Goal: Task Accomplishment & Management: Use online tool/utility

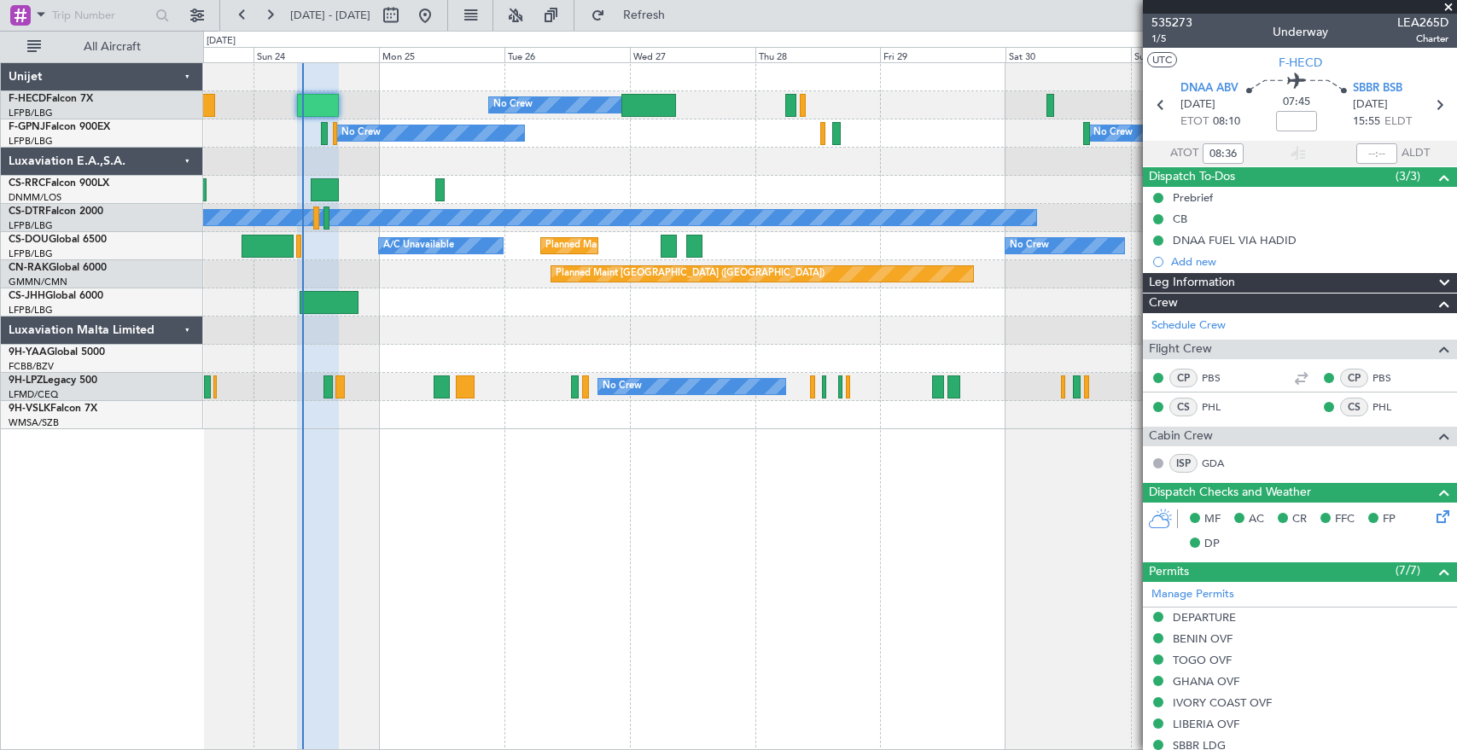
click at [259, 13] on button at bounding box center [269, 15] width 27 height 27
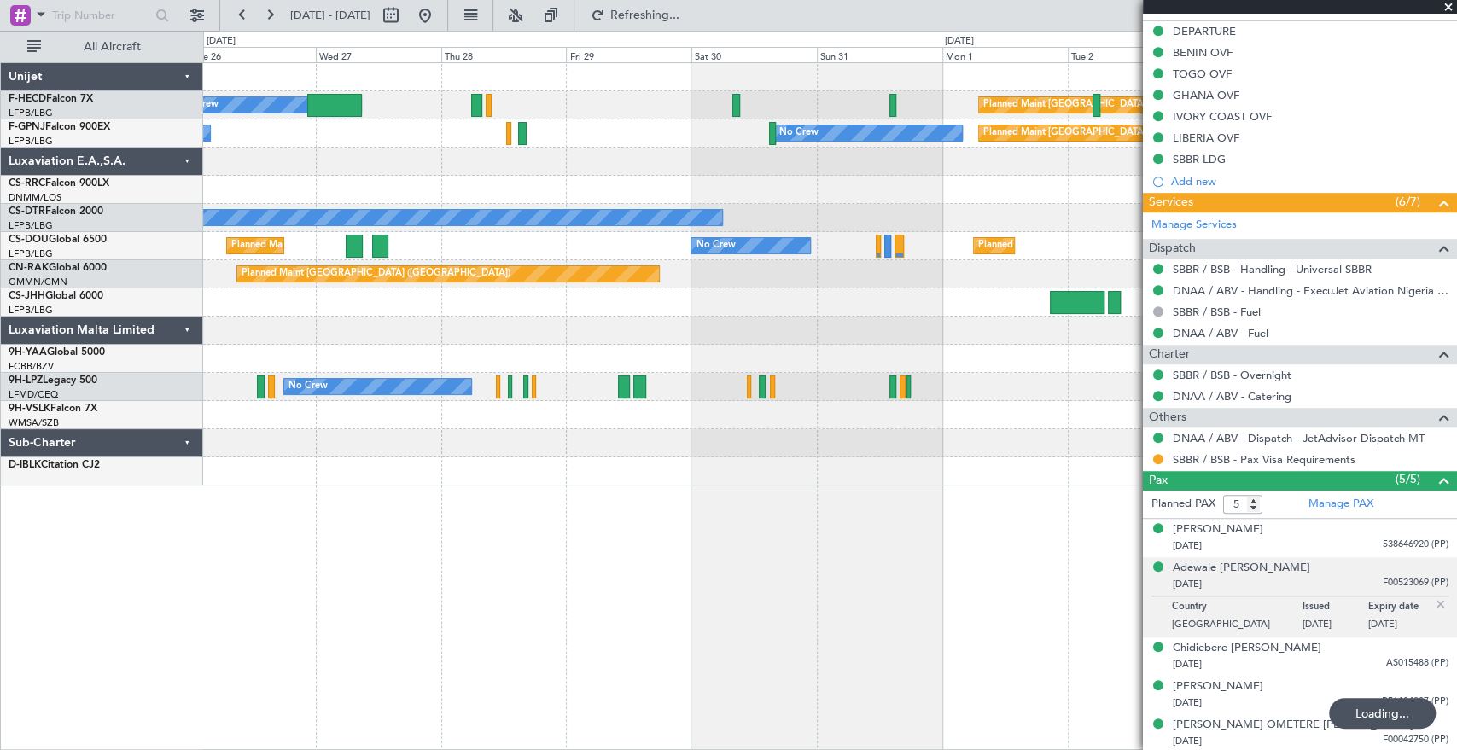
click at [259, 13] on button at bounding box center [269, 15] width 27 height 27
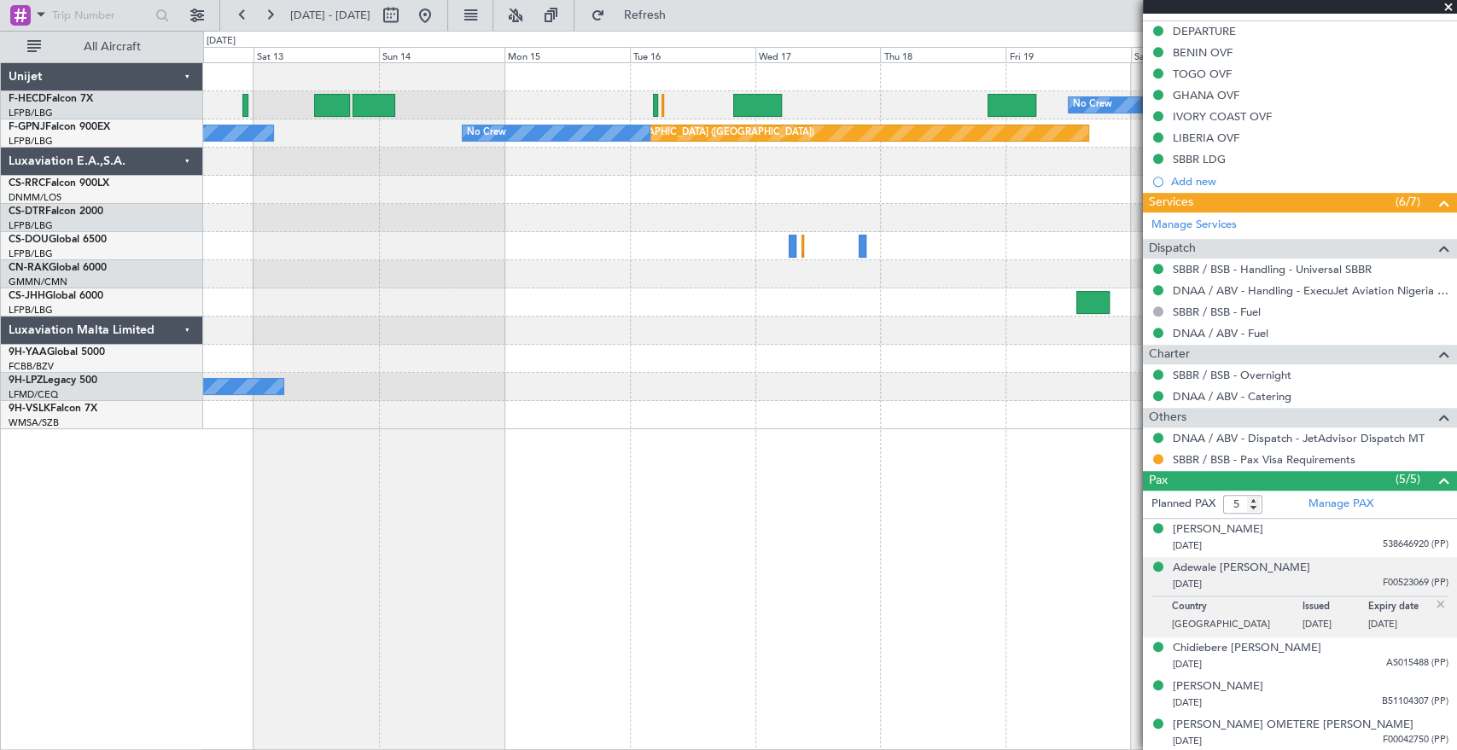
click at [259, 13] on button at bounding box center [269, 15] width 27 height 27
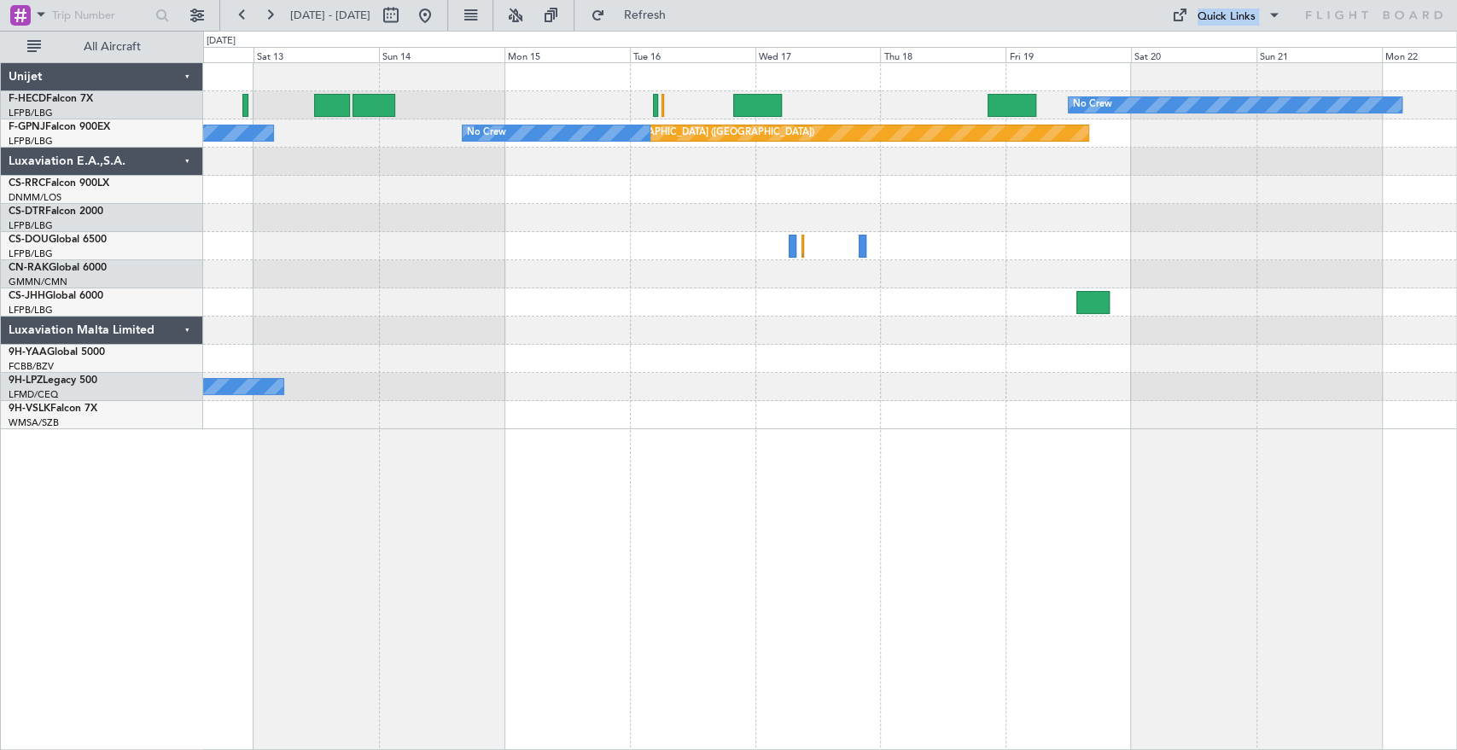
scroll to position [0, 0]
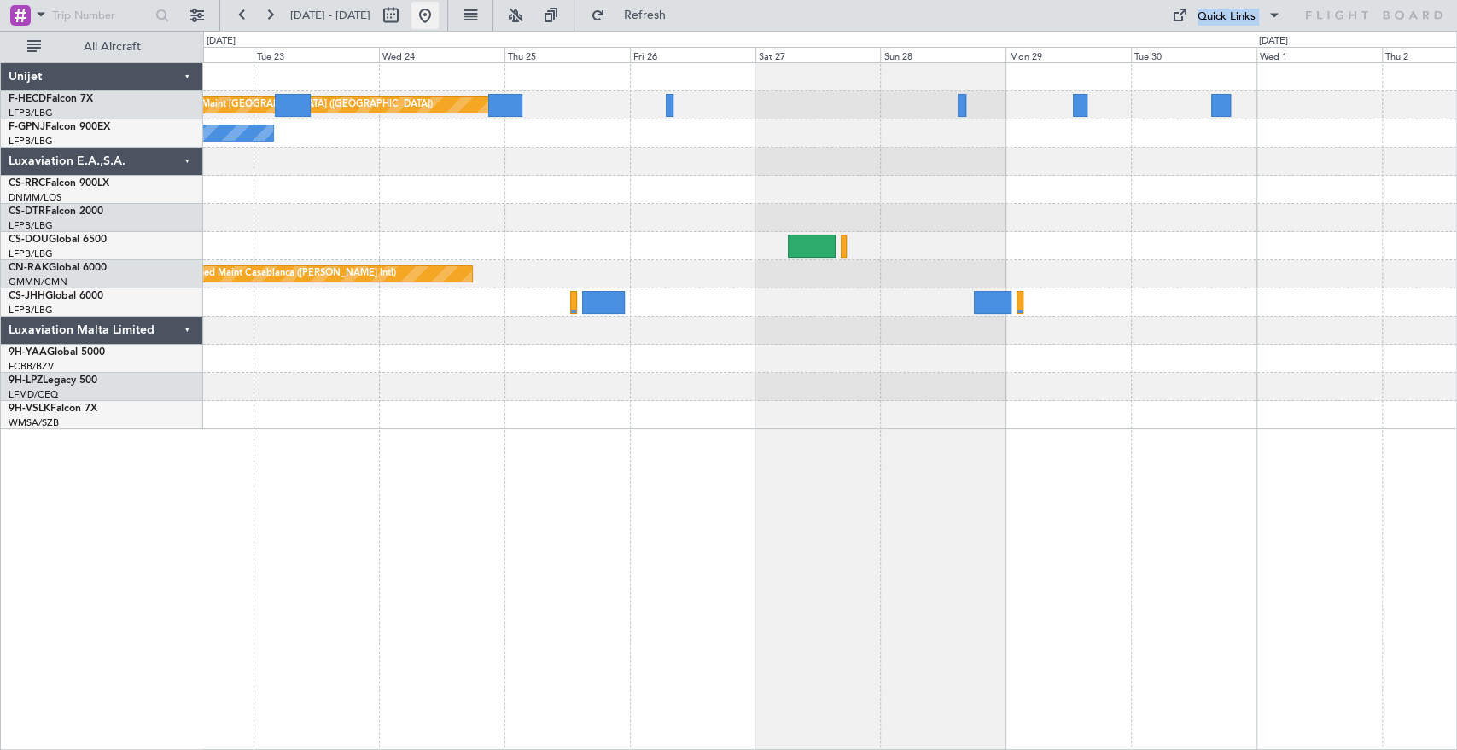
click at [439, 7] on button at bounding box center [424, 15] width 27 height 27
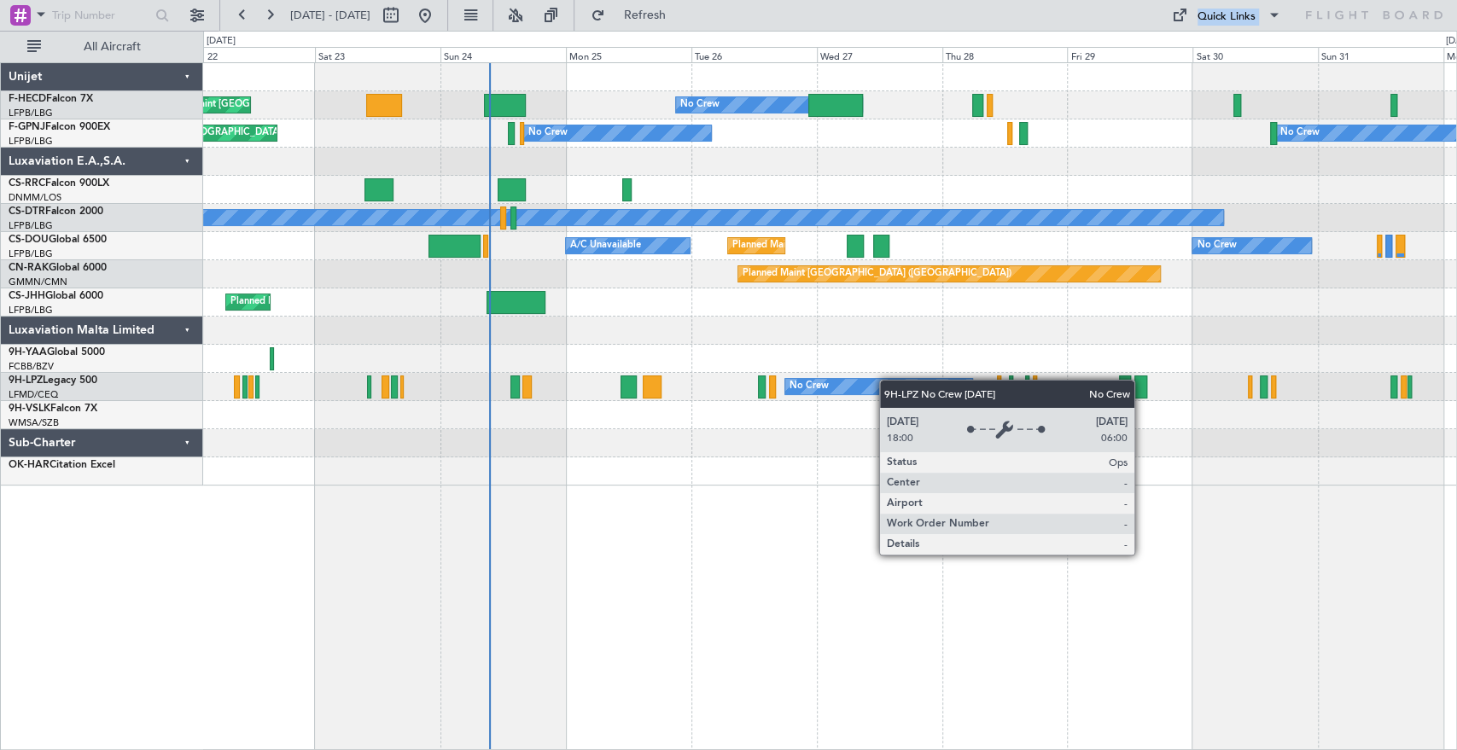
click at [783, 392] on div "No Crew No Crew Planned Maint [GEOGRAPHIC_DATA] ([GEOGRAPHIC_DATA]) Planned Mai…" at bounding box center [829, 274] width 1253 height 422
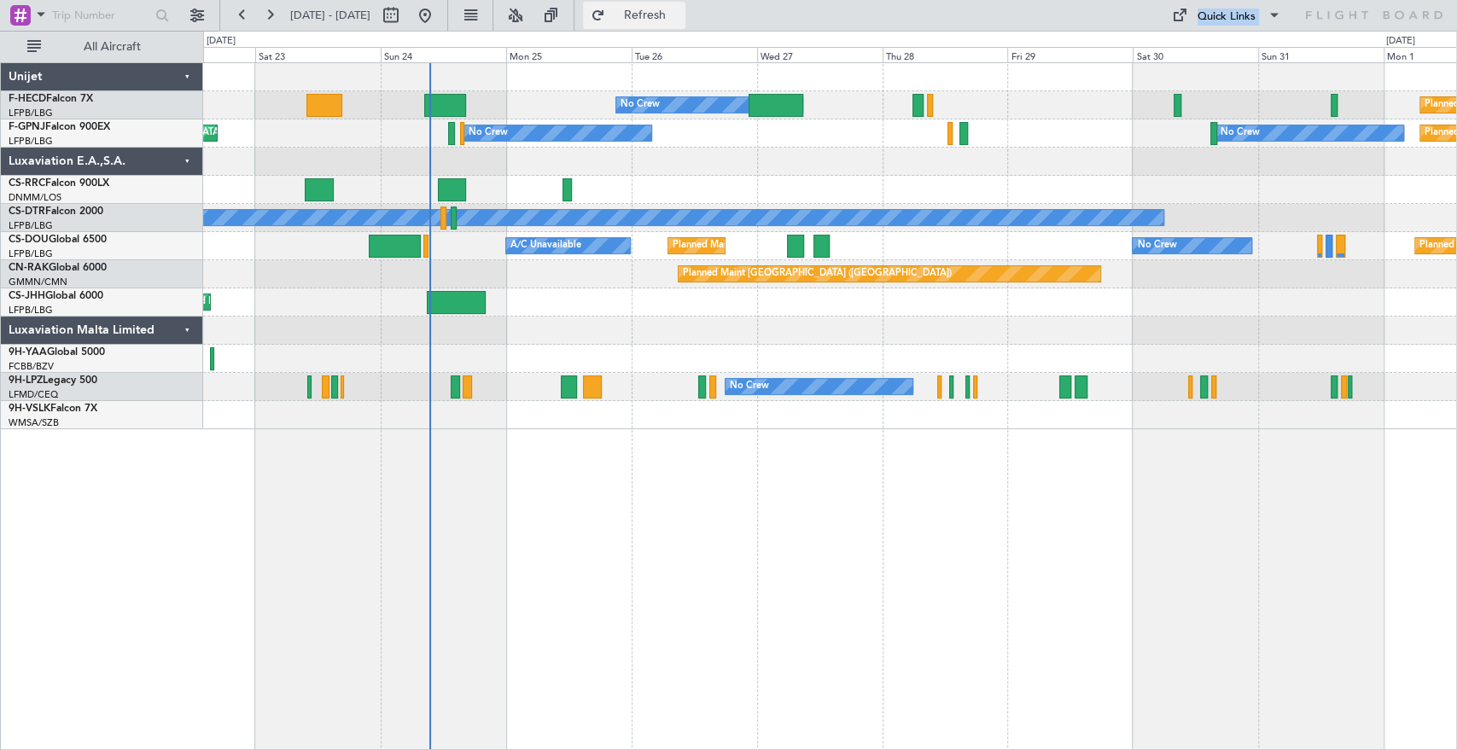
click at [680, 20] on span "Refresh" at bounding box center [644, 15] width 72 height 12
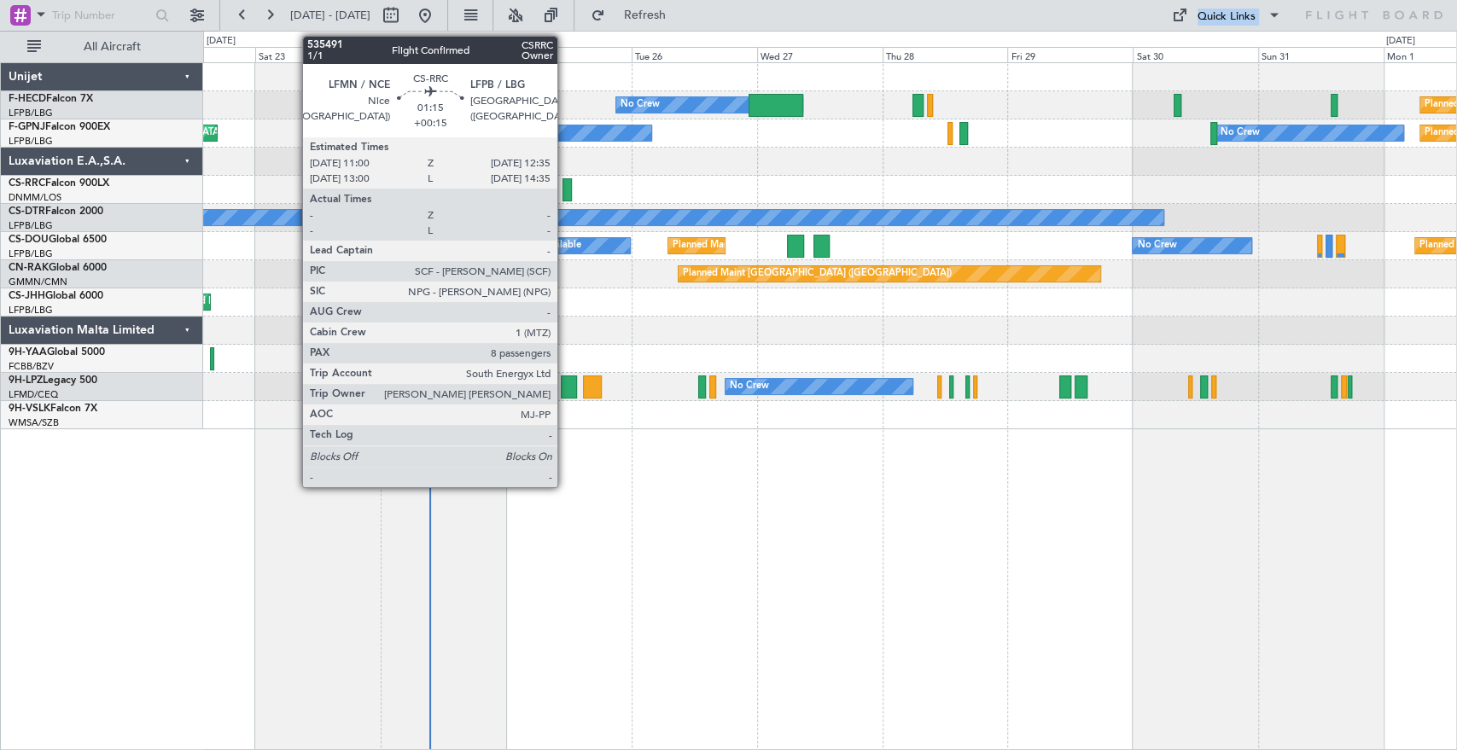
click at [565, 186] on div at bounding box center [566, 189] width 9 height 23
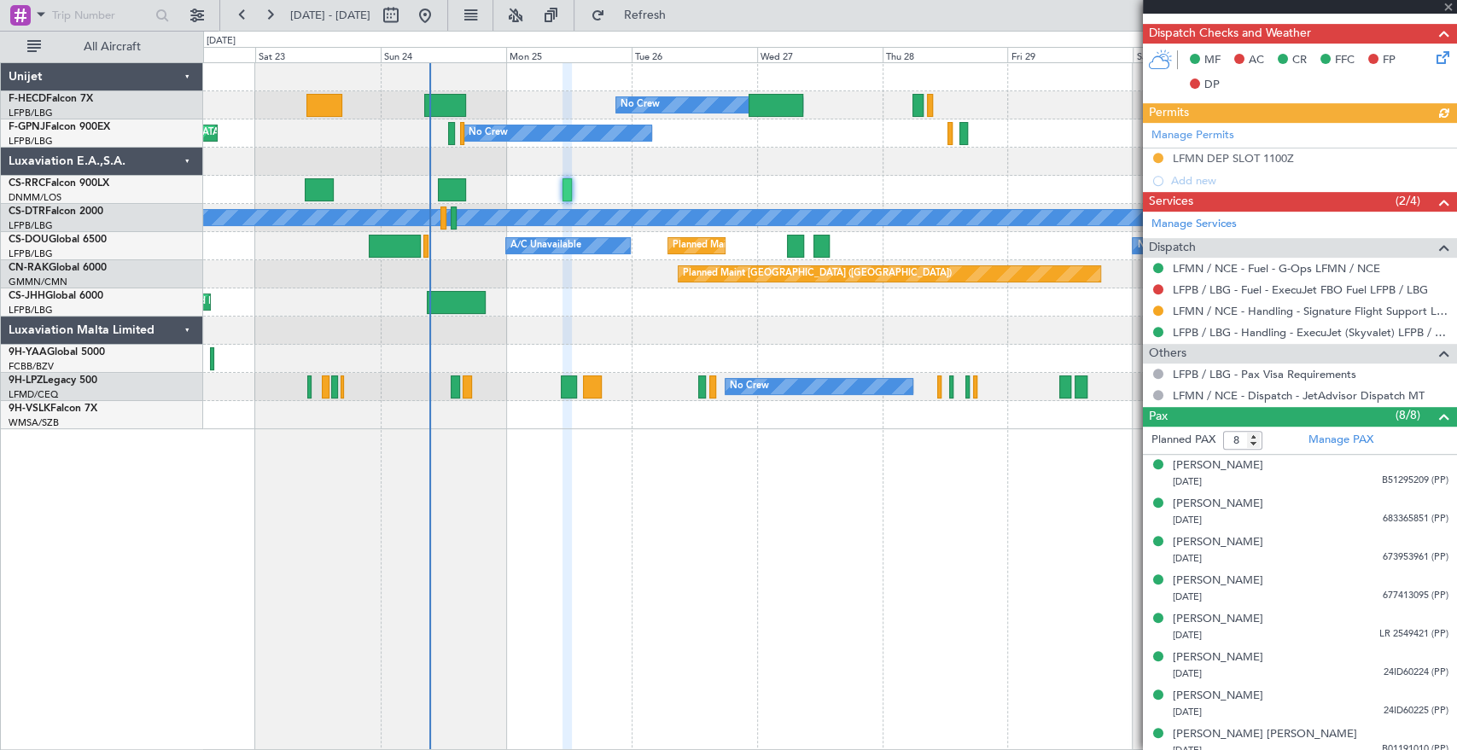
scroll to position [480, 0]
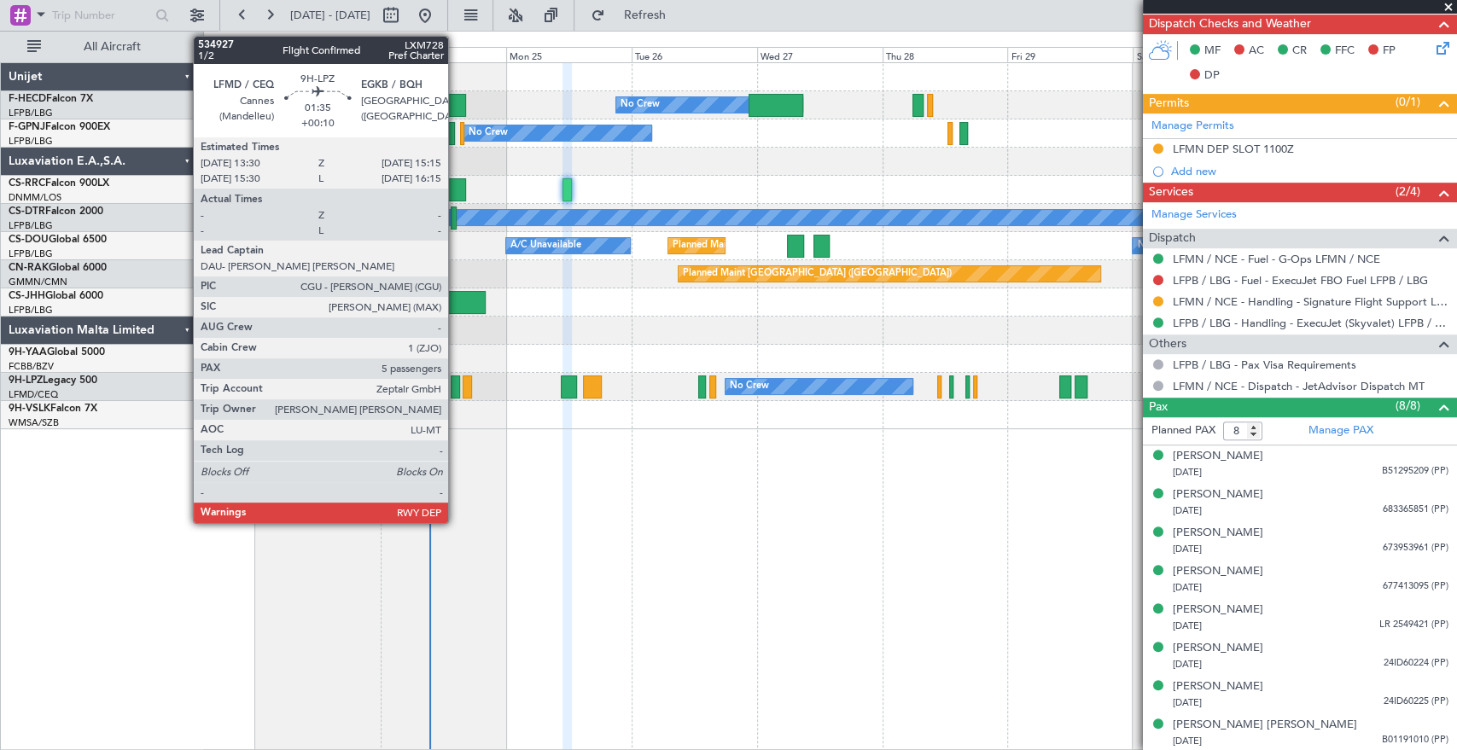
click at [456, 390] on div at bounding box center [455, 386] width 9 height 23
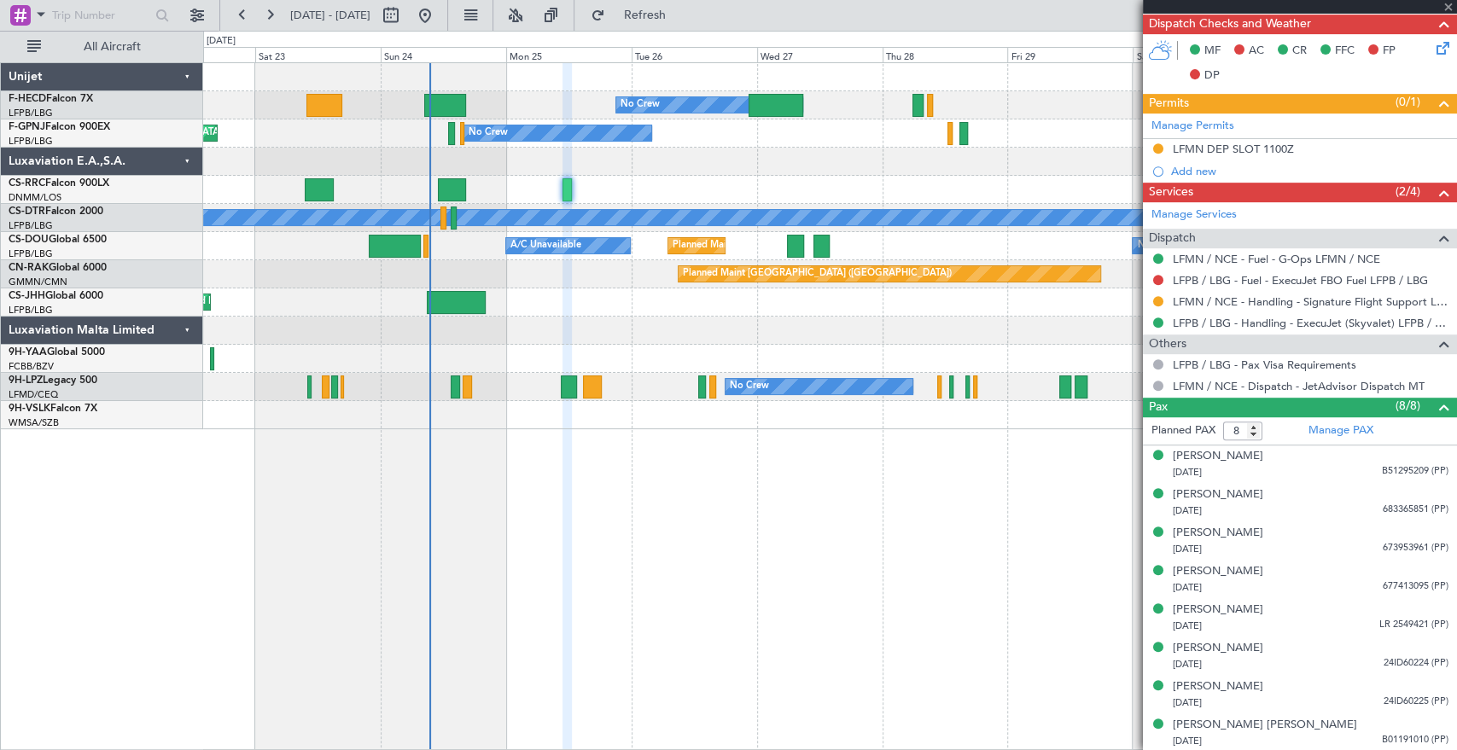
type input "+00:10"
type input "5"
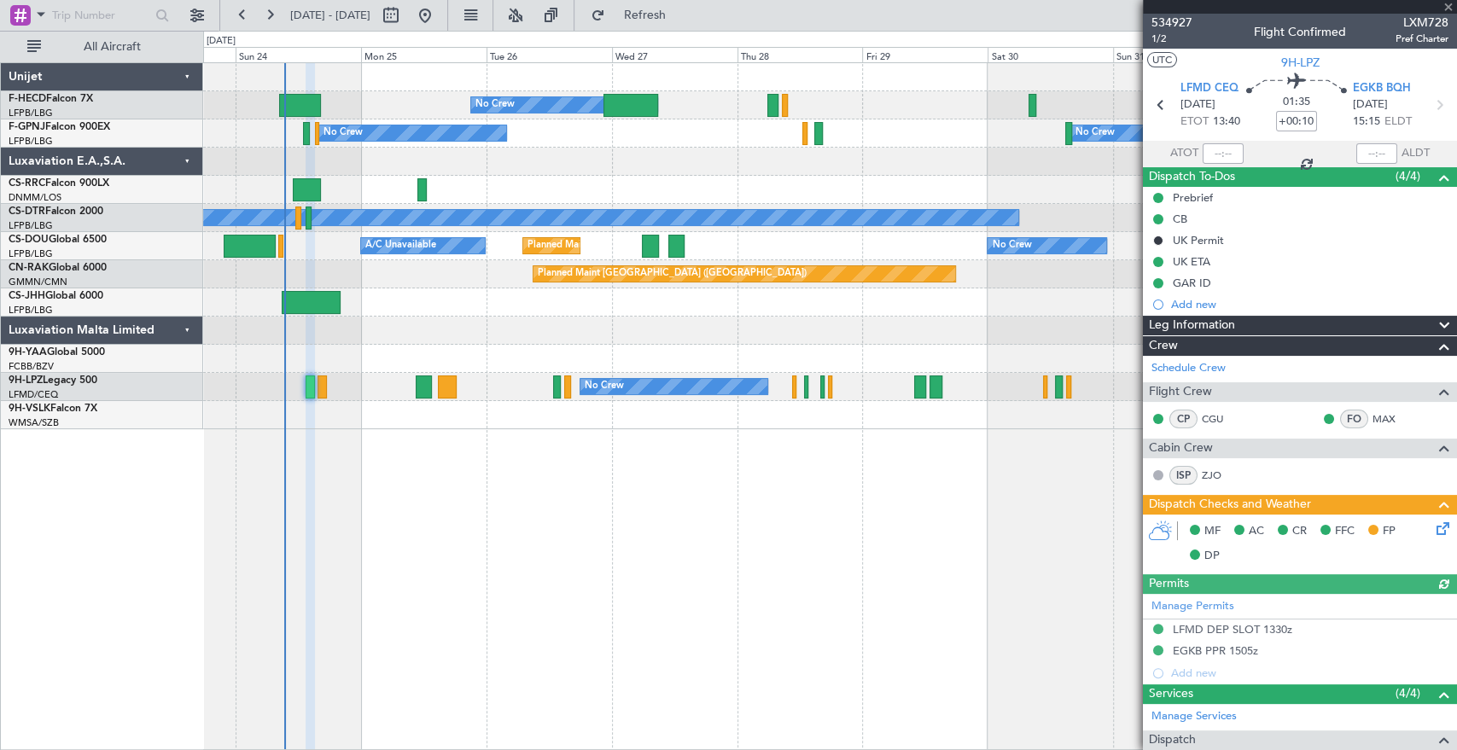
click at [397, 336] on div at bounding box center [829, 331] width 1253 height 28
